Goal: Information Seeking & Learning: Learn about a topic

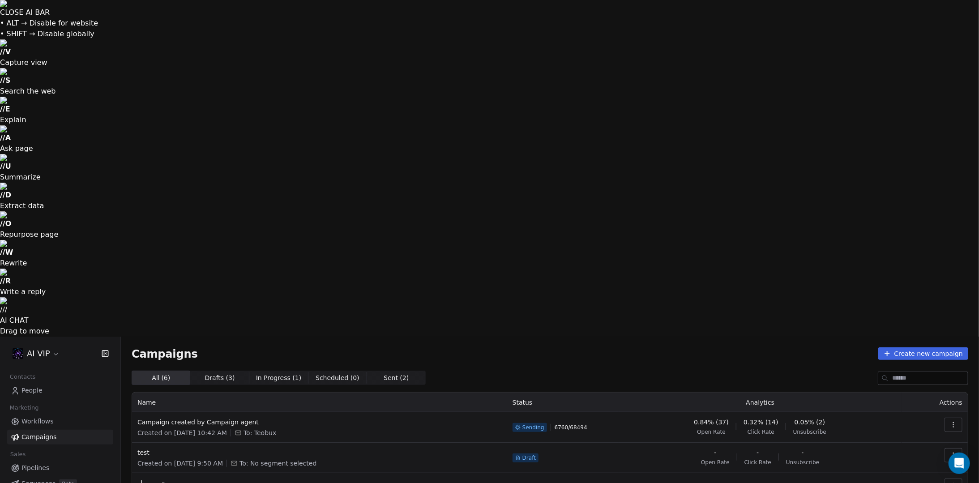
click at [956, 421] on icon "button" at bounding box center [953, 424] width 7 height 7
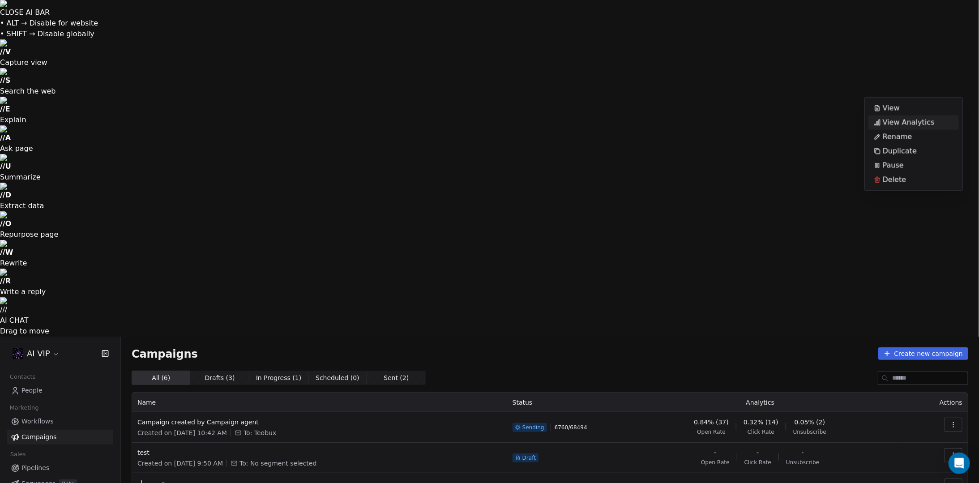
click at [910, 119] on span "View Analytics" at bounding box center [909, 122] width 52 height 11
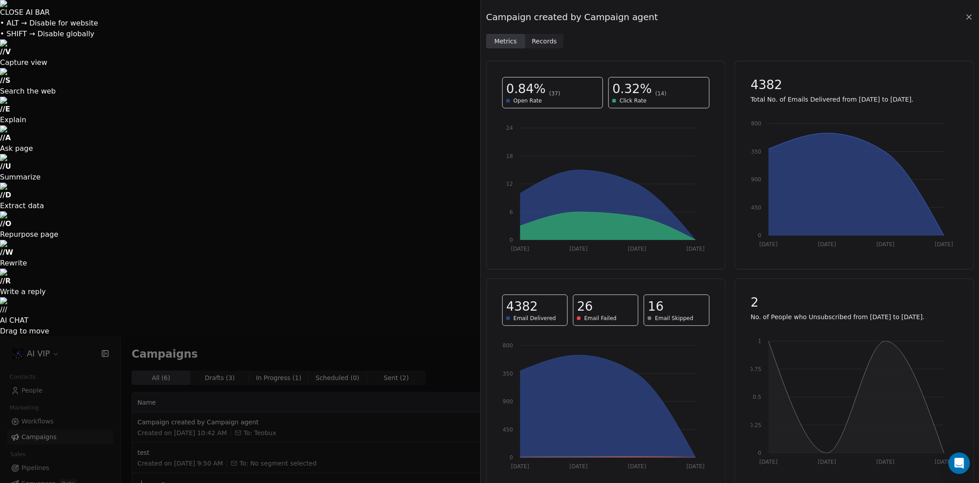
click at [543, 42] on span "Records" at bounding box center [544, 41] width 25 height 9
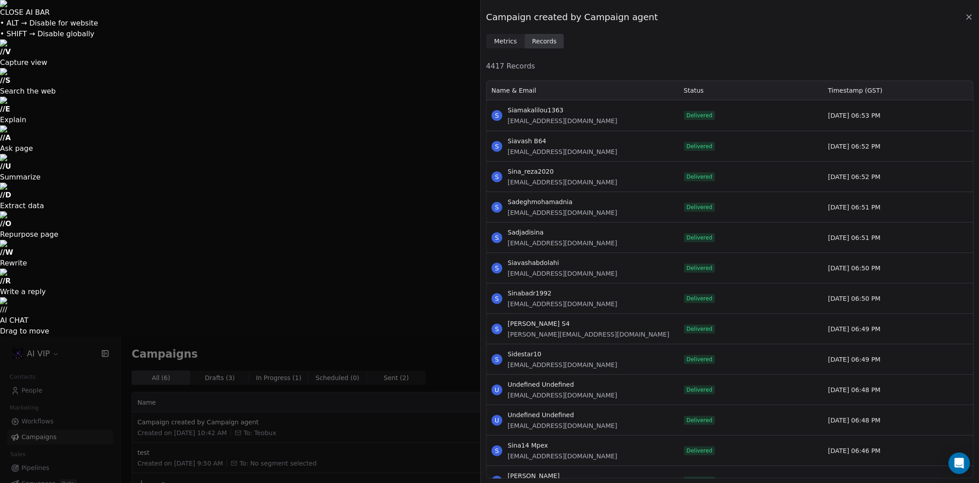
click at [499, 38] on span "Metrics" at bounding box center [505, 41] width 23 height 9
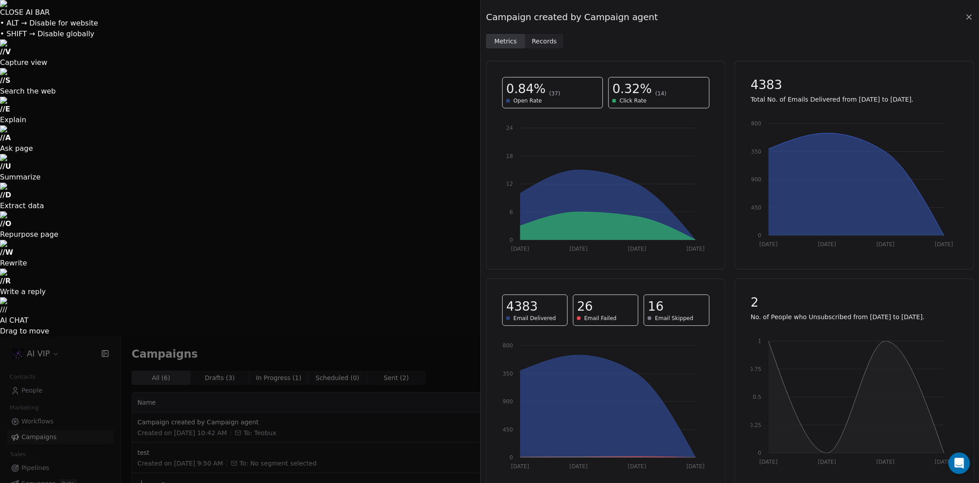
click at [974, 19] on div "Campaign created by Campaign agent Metrics Metrics Records Records" at bounding box center [730, 24] width 498 height 48
click at [969, 18] on icon at bounding box center [968, 17] width 9 height 9
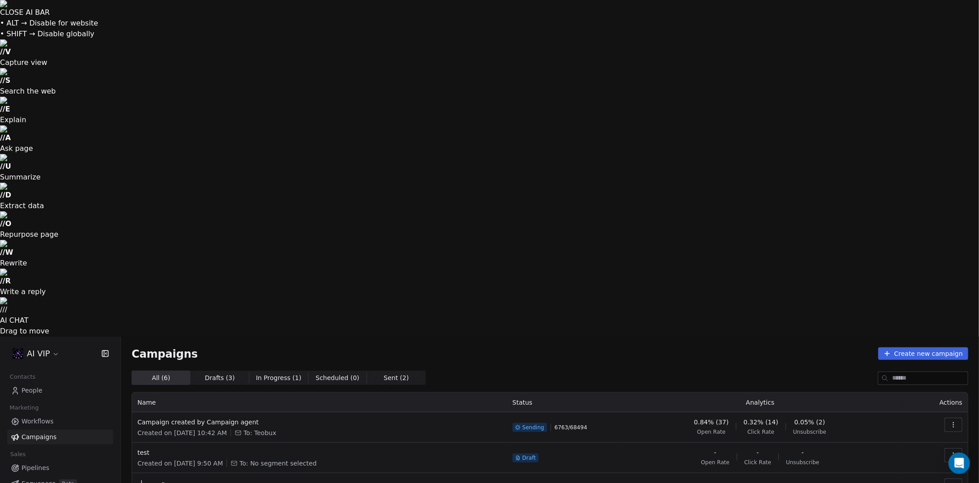
click at [953, 422] on icon "button" at bounding box center [953, 422] width 0 height 0
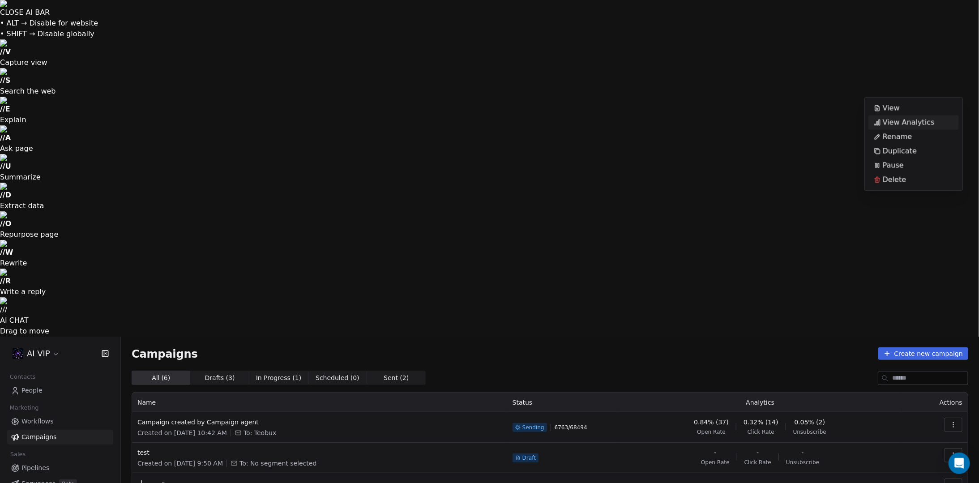
click at [544, 92] on html "CLOSE AI BAR • ALT → Disable for website • SHIFT → Disable globally // V Captur…" at bounding box center [489, 409] width 979 height 819
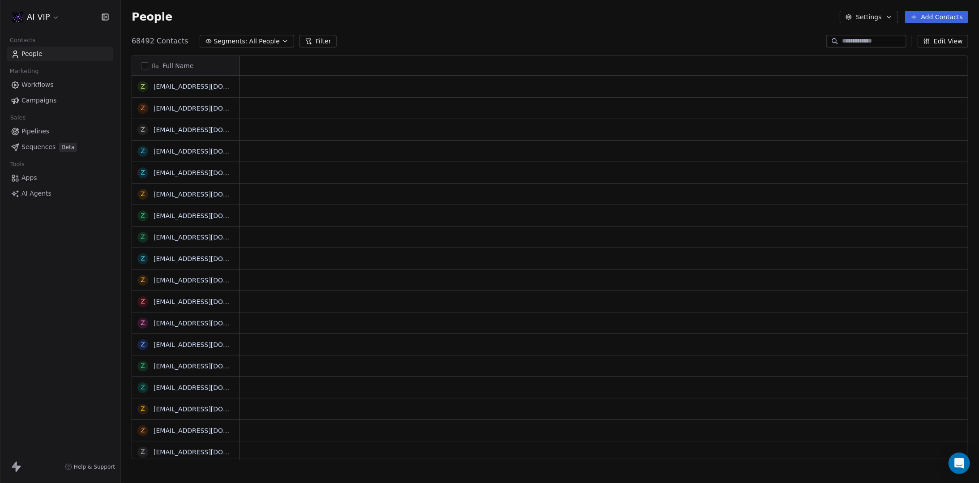
scroll to position [7, 7]
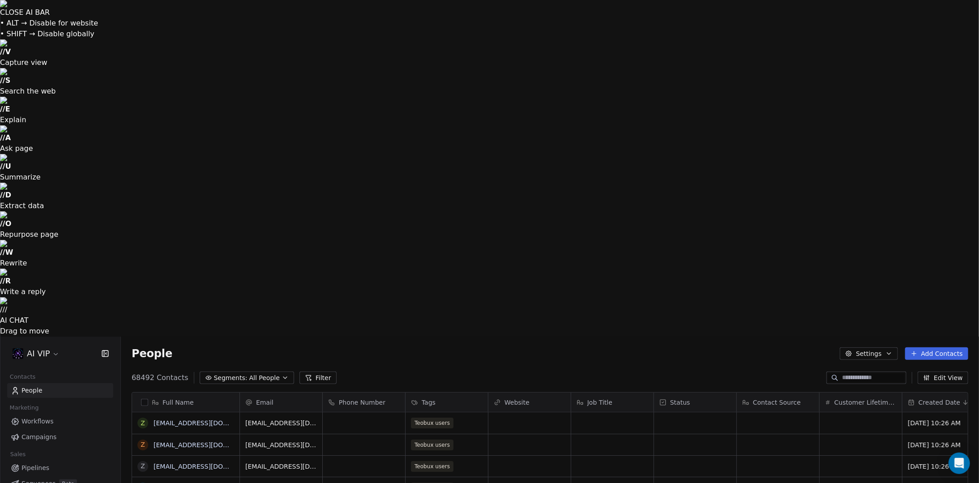
click at [879, 373] on input at bounding box center [873, 377] width 63 height 9
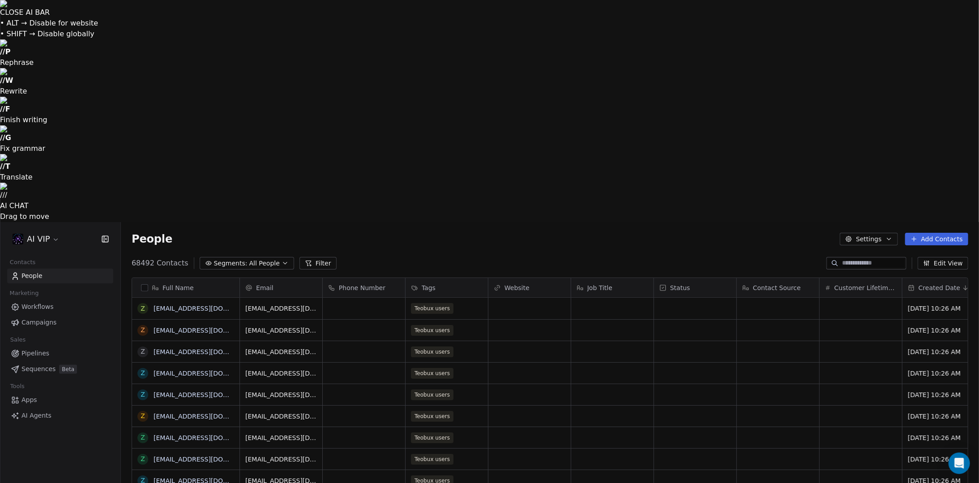
paste input "**********"
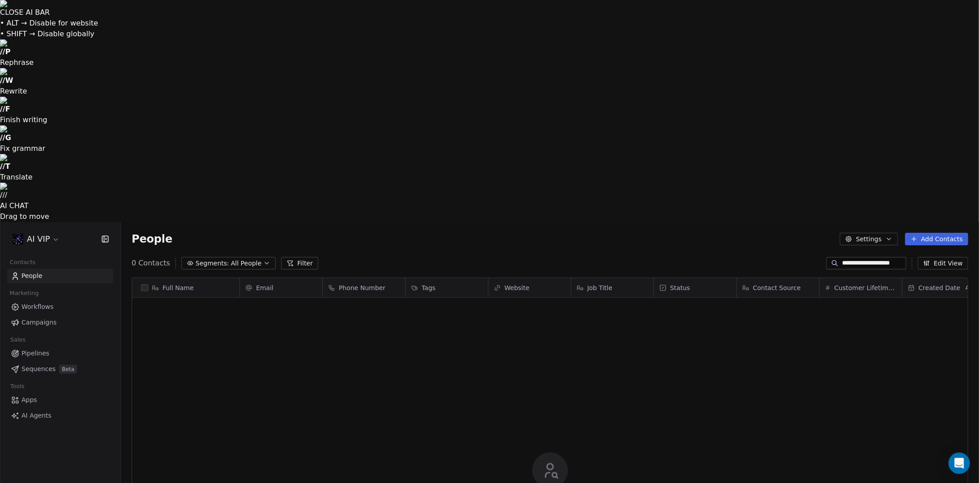
scroll to position [418, 851]
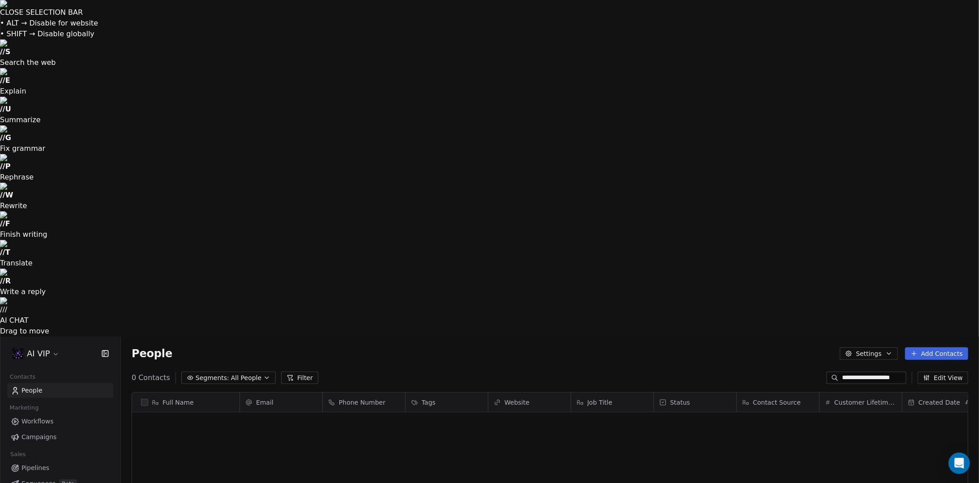
drag, startPoint x: 861, startPoint y: 41, endPoint x: 729, endPoint y: 22, distance: 132.9
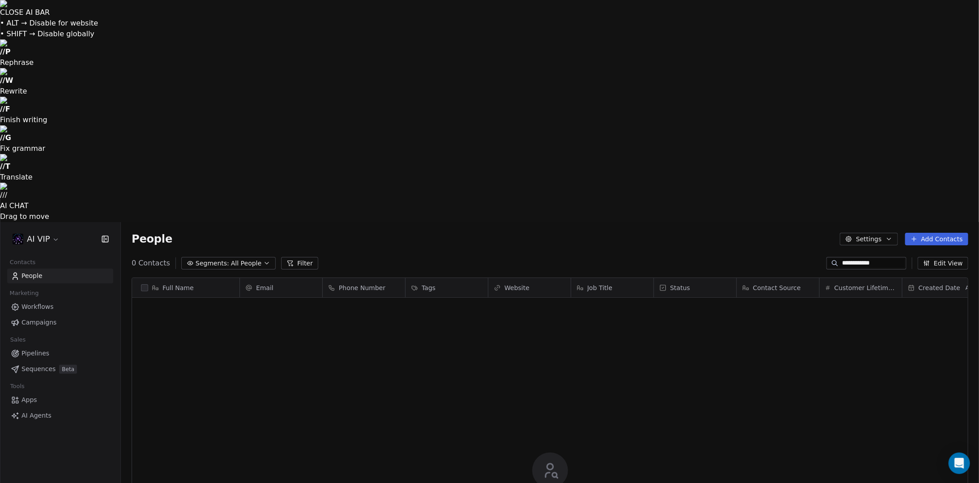
type input "**********"
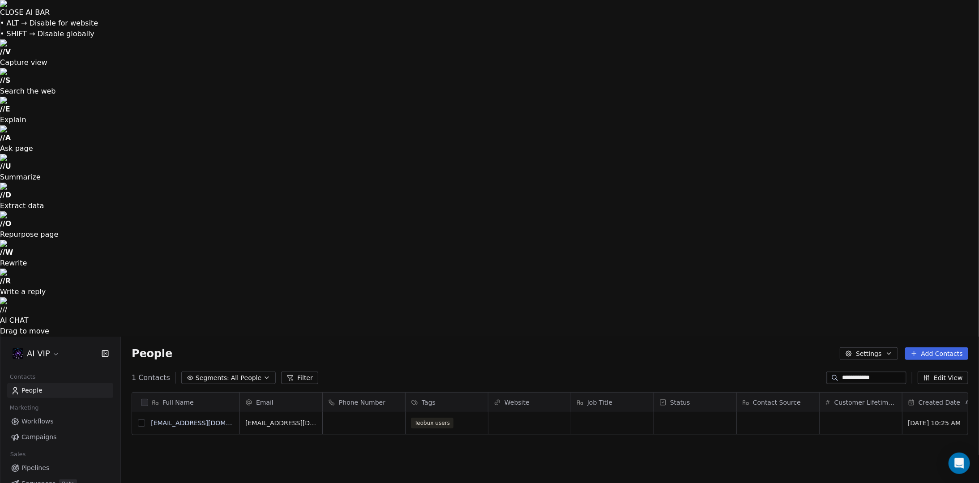
click at [144, 419] on button "grid" at bounding box center [141, 422] width 7 height 7
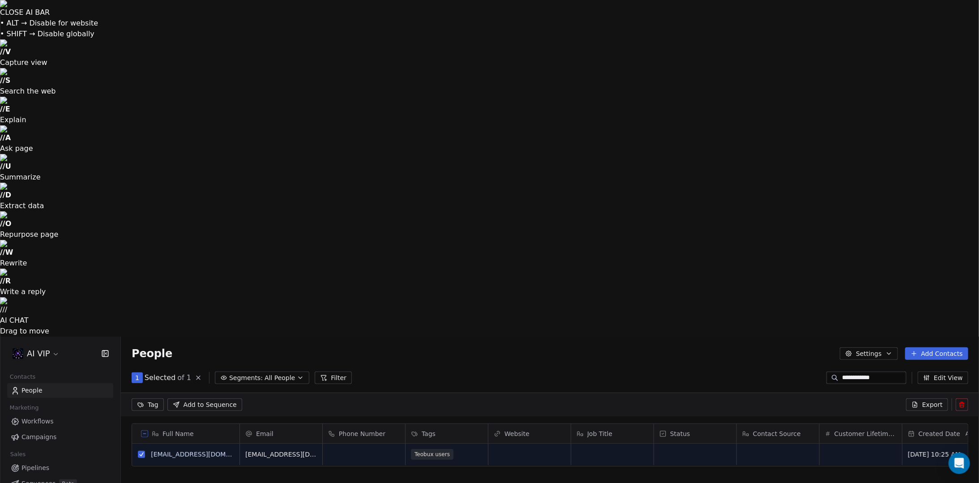
click at [959, 401] on icon at bounding box center [961, 404] width 7 height 7
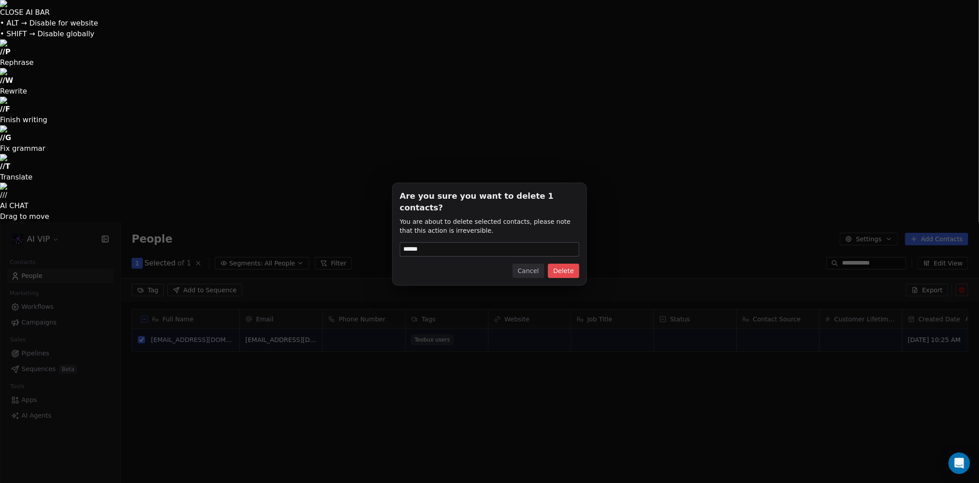
type input "******"
